Goal: Browse casually

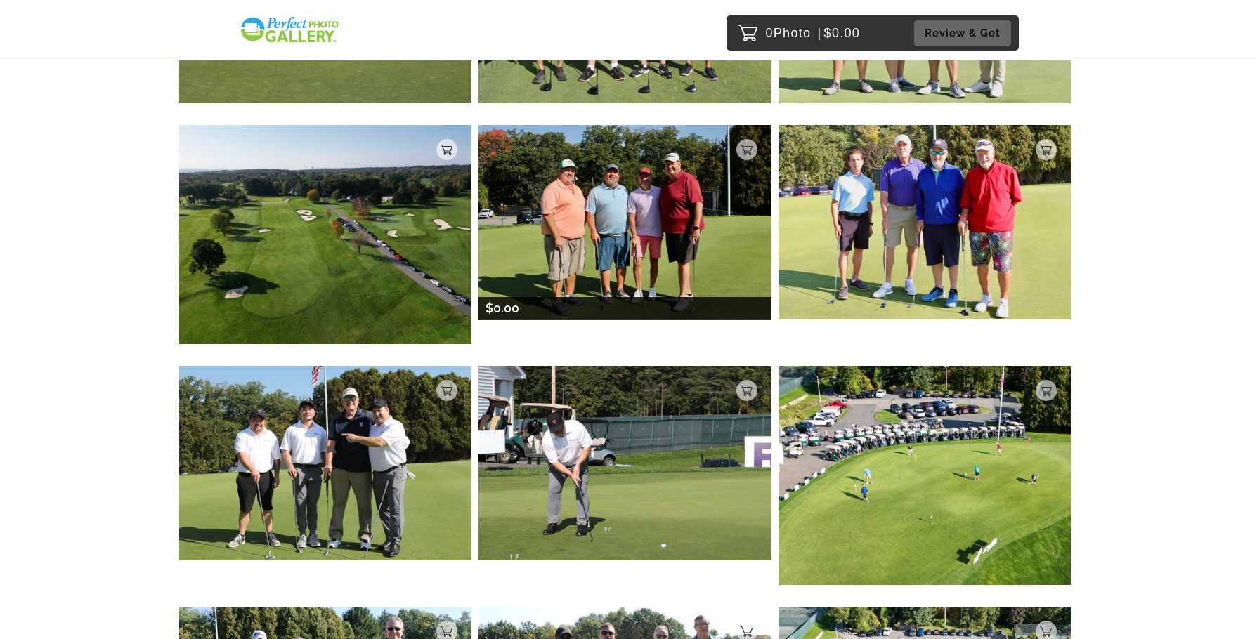
scroll to position [3792, 0]
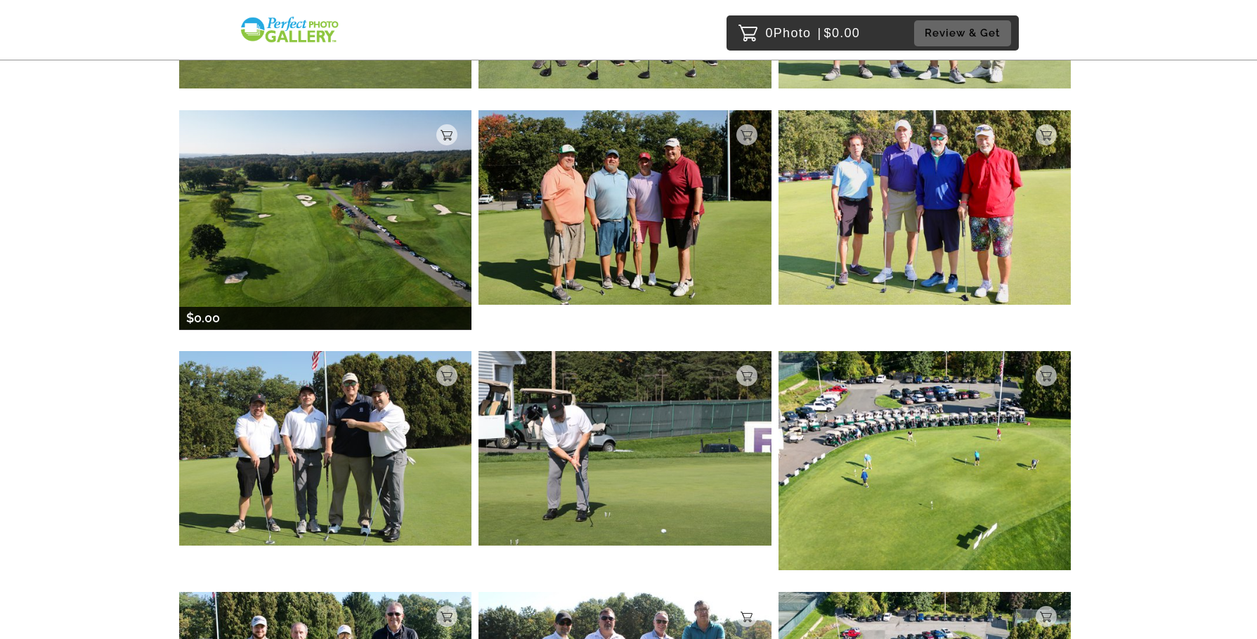
click at [364, 254] on img at bounding box center [325, 219] width 293 height 219
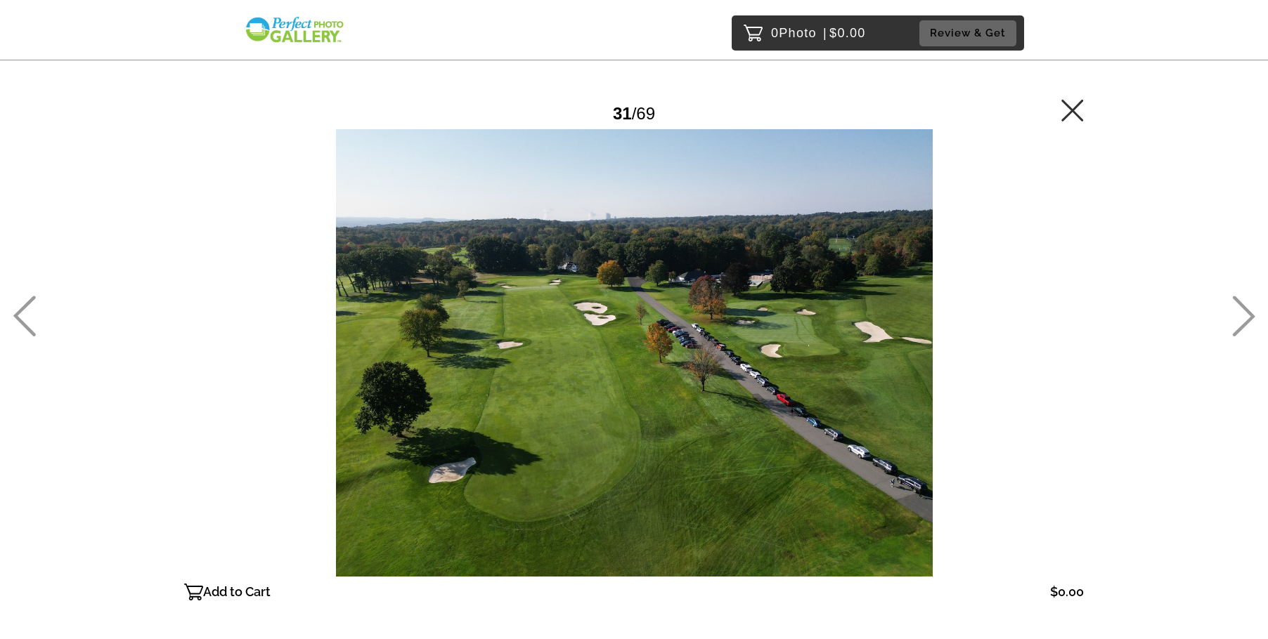
click at [604, 309] on div at bounding box center [634, 353] width 900 height 448
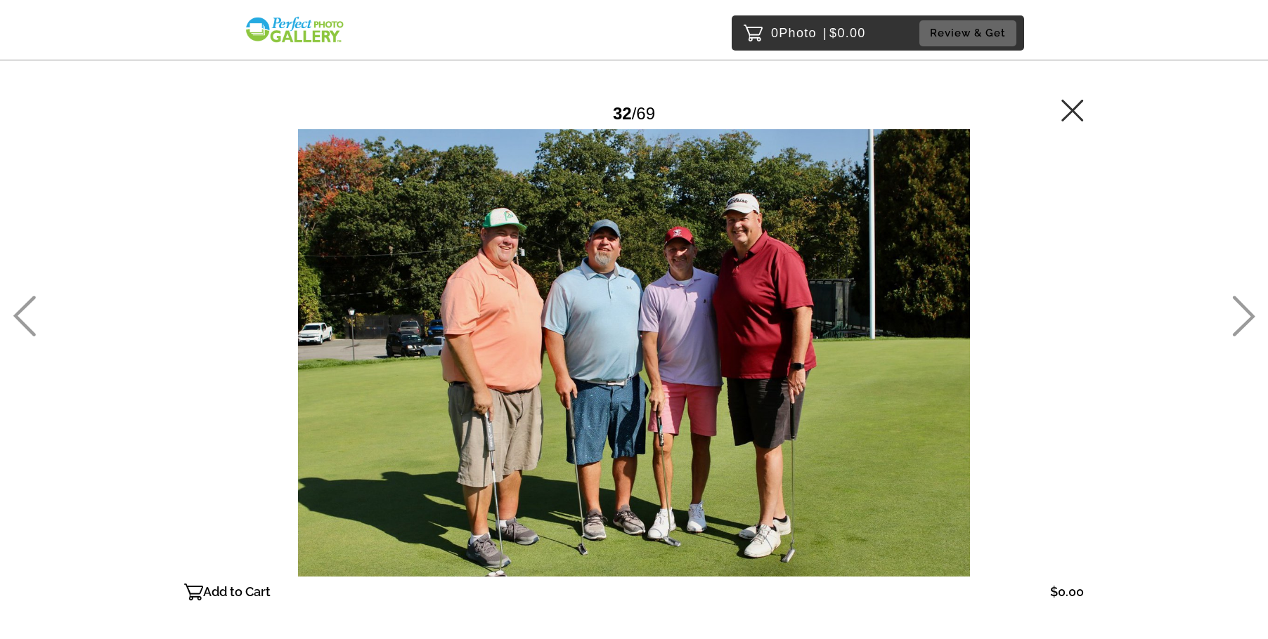
click at [34, 323] on icon at bounding box center [24, 316] width 23 height 41
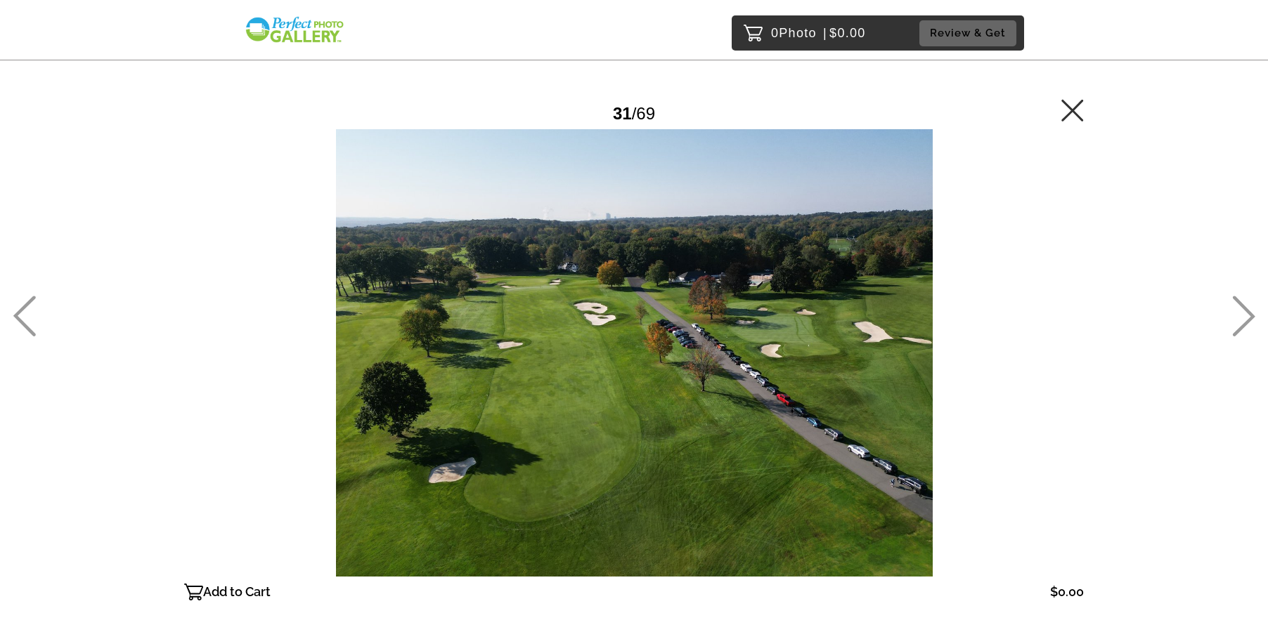
drag, startPoint x: 697, startPoint y: 304, endPoint x: 695, endPoint y: 313, distance: 8.7
click at [683, 247] on div at bounding box center [634, 353] width 900 height 448
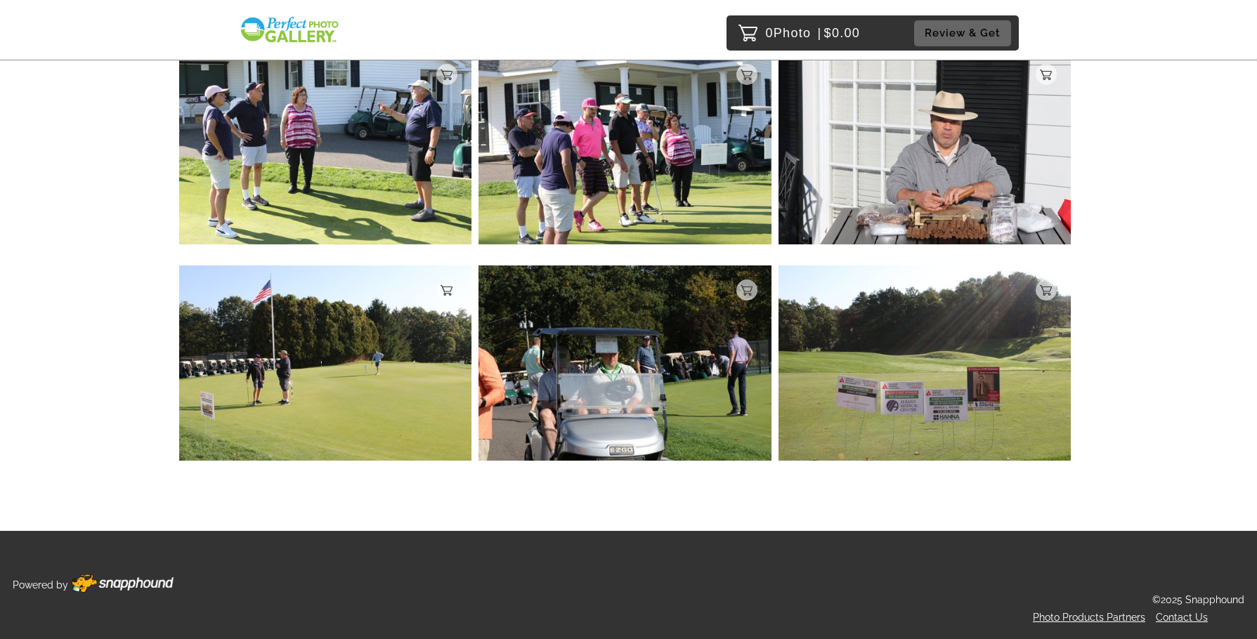
scroll to position [6649, 0]
